Goal: Task Accomplishment & Management: Manage account settings

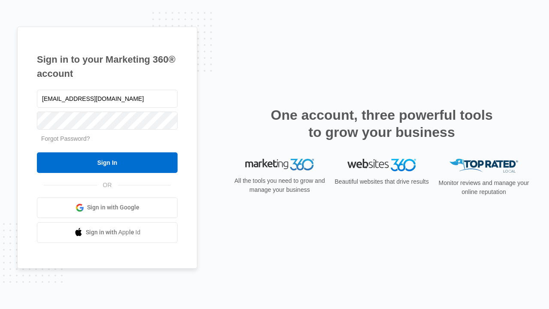
type input "[EMAIL_ADDRESS][DOMAIN_NAME]"
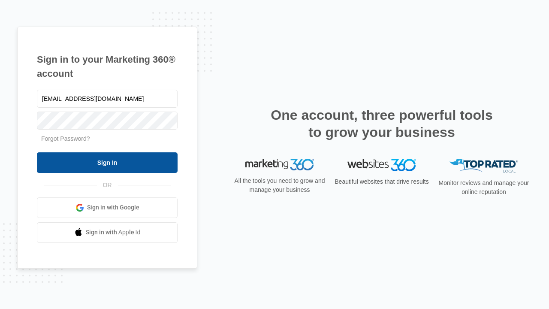
click at [107, 162] on input "Sign In" at bounding box center [107, 162] width 141 height 21
